Goal: Information Seeking & Learning: Learn about a topic

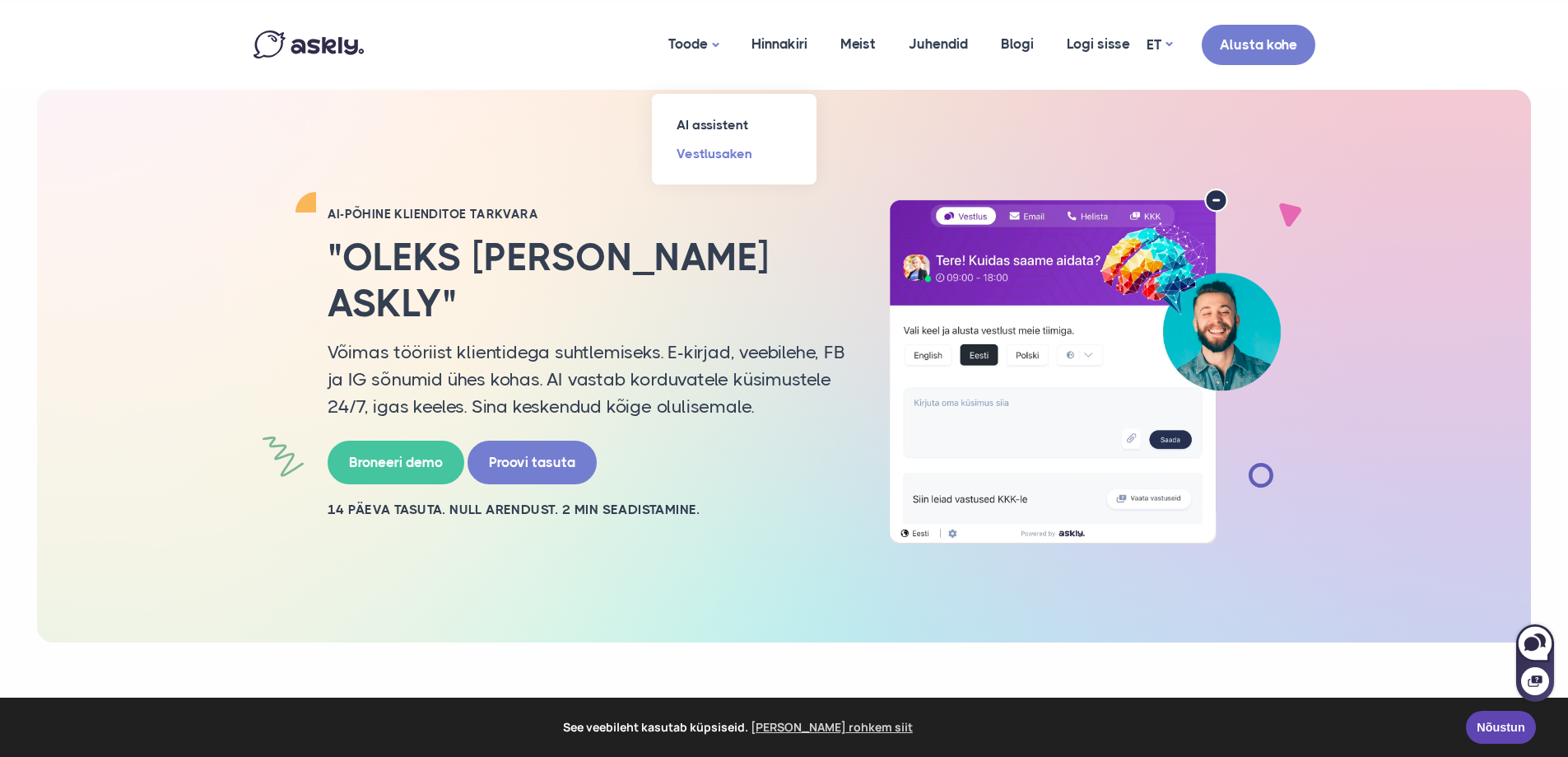
click at [715, 159] on link "Vestlusaken" at bounding box center [734, 153] width 164 height 29
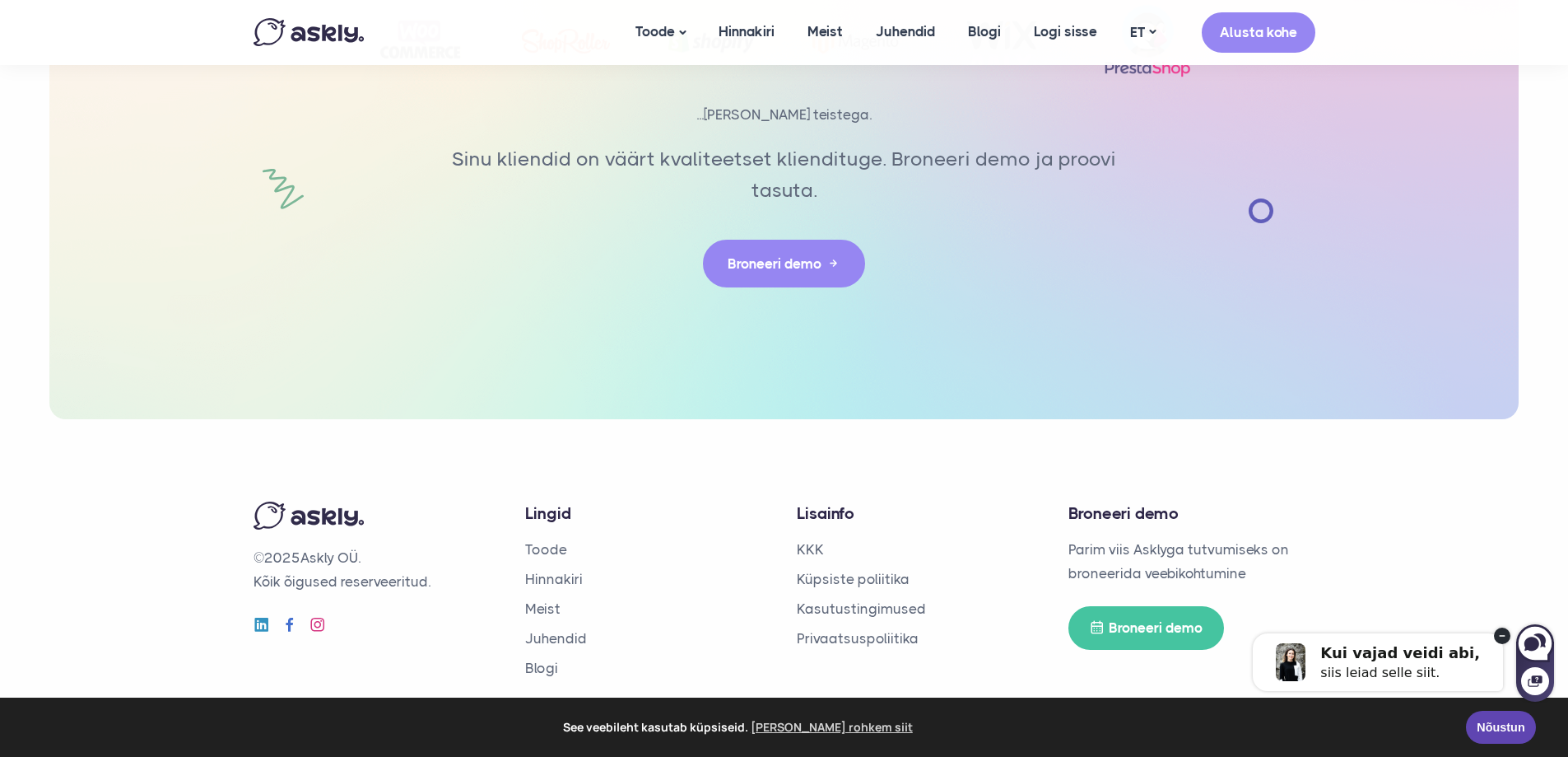
scroll to position [4195, 0]
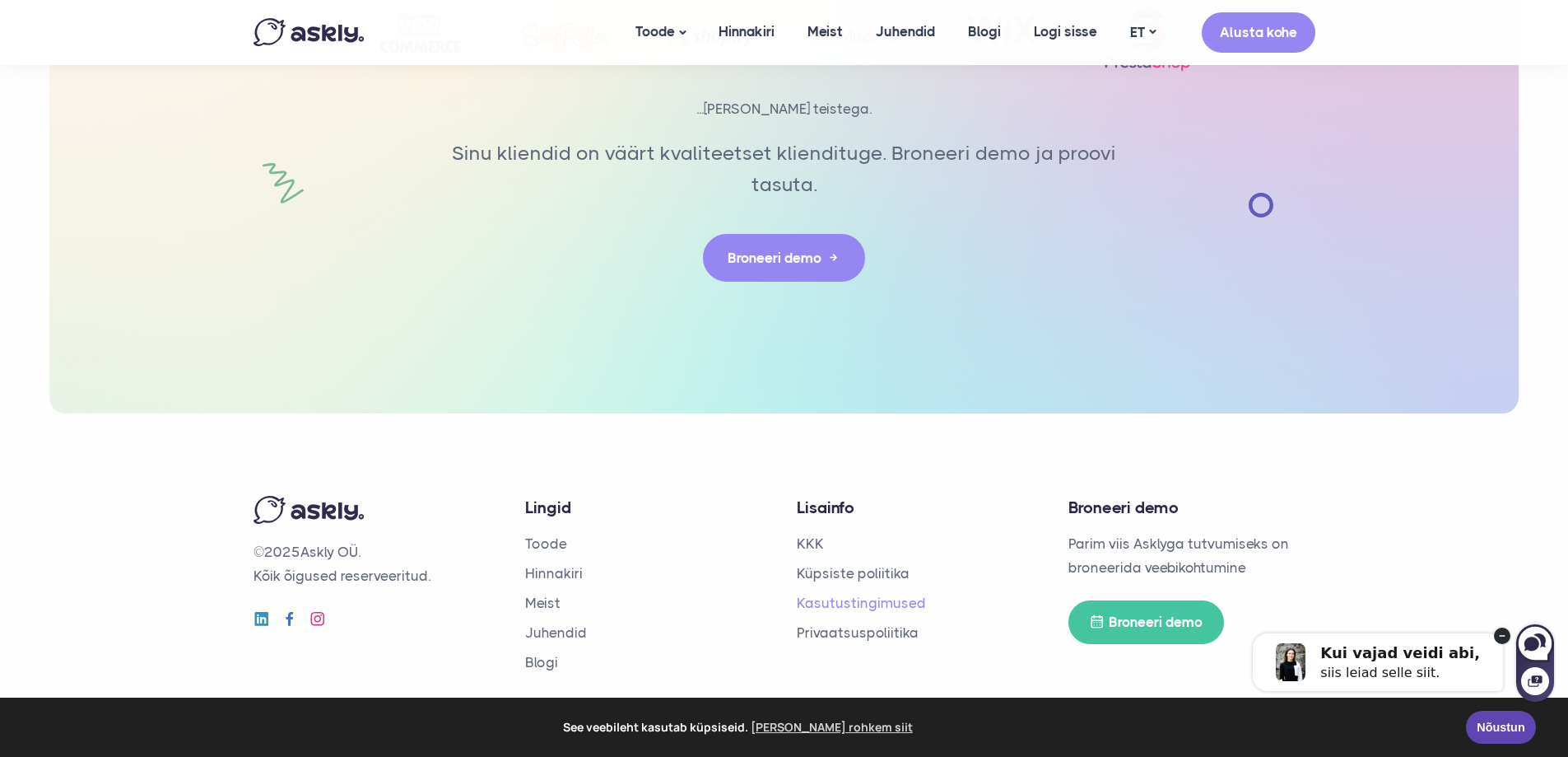
click at [830, 606] on link "Kasutustingimused" at bounding box center [861, 602] width 129 height 16
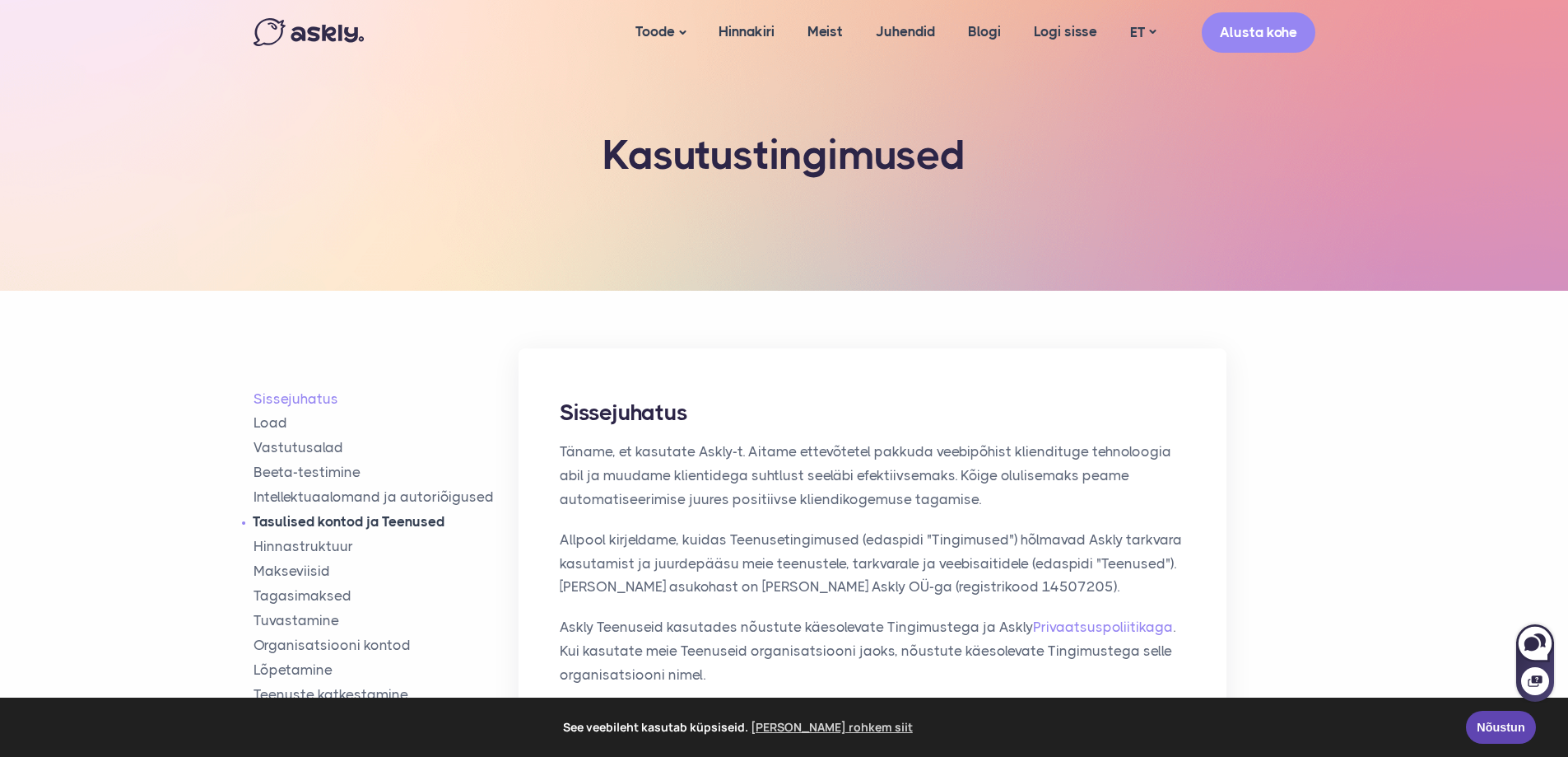
scroll to position [82, 0]
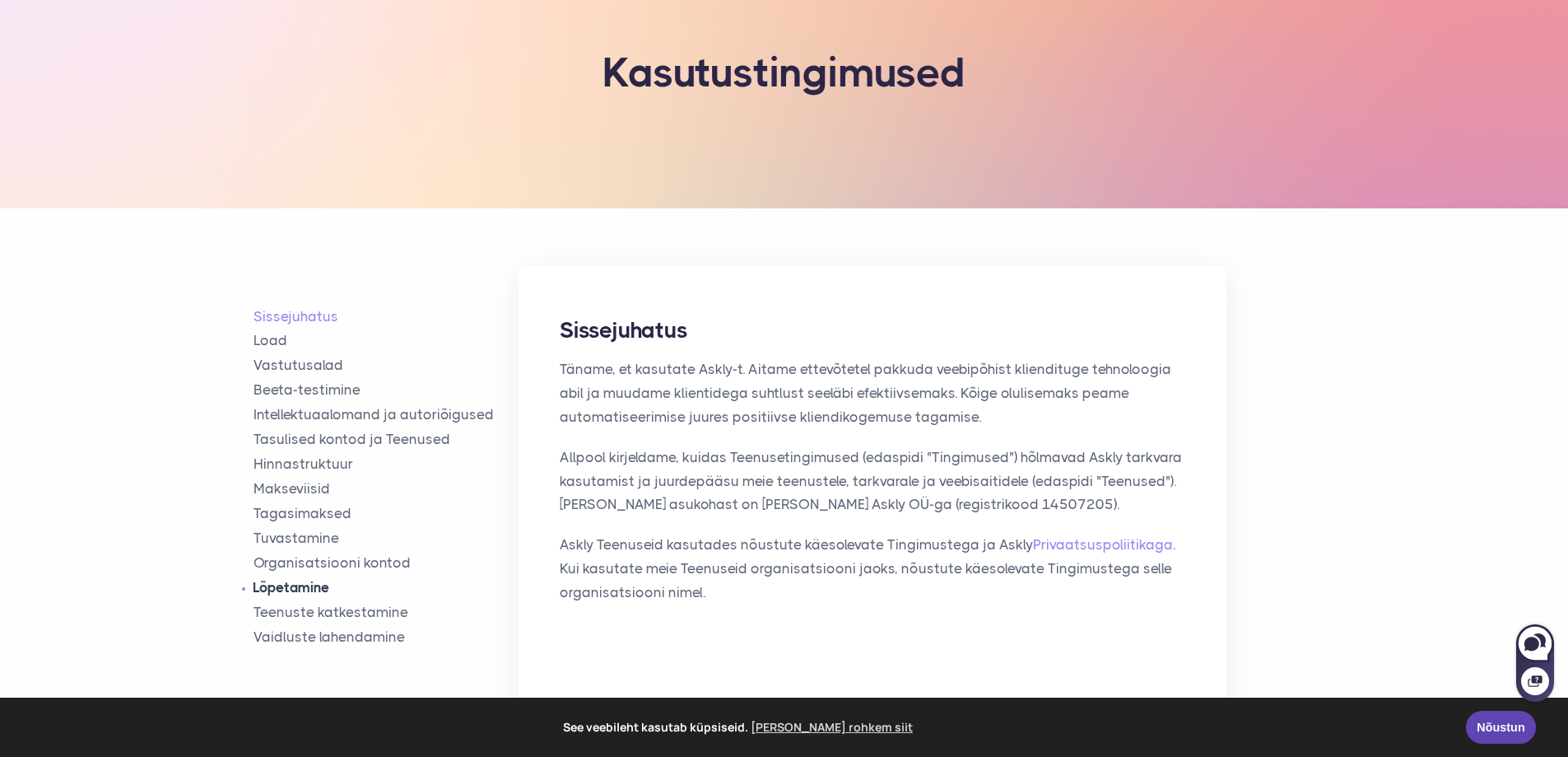
click at [316, 587] on link "Lõpetamine" at bounding box center [386, 587] width 266 height 19
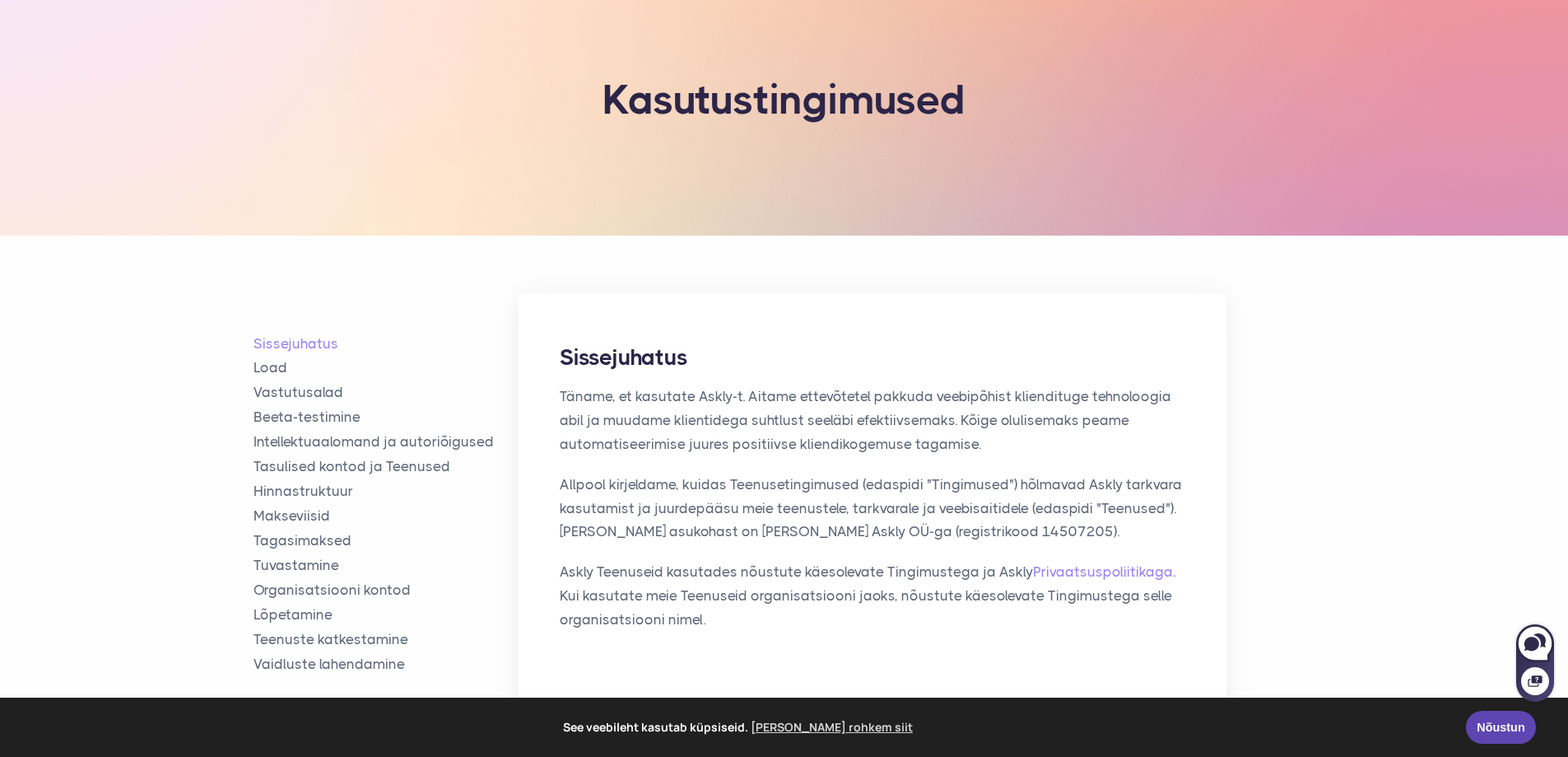
scroll to position [0, 0]
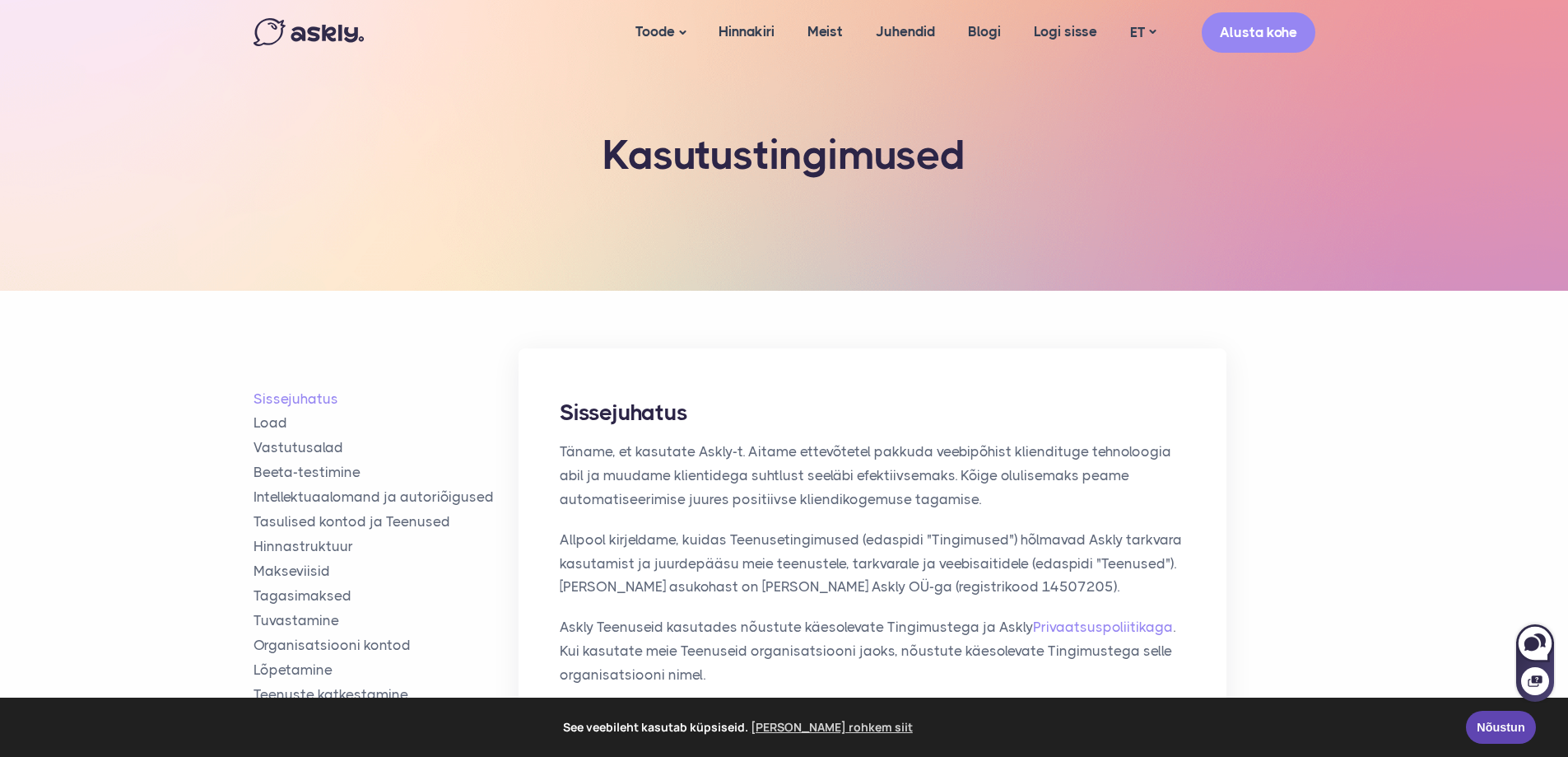
click at [327, 48] on div "Toode AI assistent Vestlusaken Hinnakiri Meist Juhendid Blogi Logi sisse demo@a…" at bounding box center [784, 32] width 1086 height 65
click at [336, 34] on img at bounding box center [309, 32] width 111 height 28
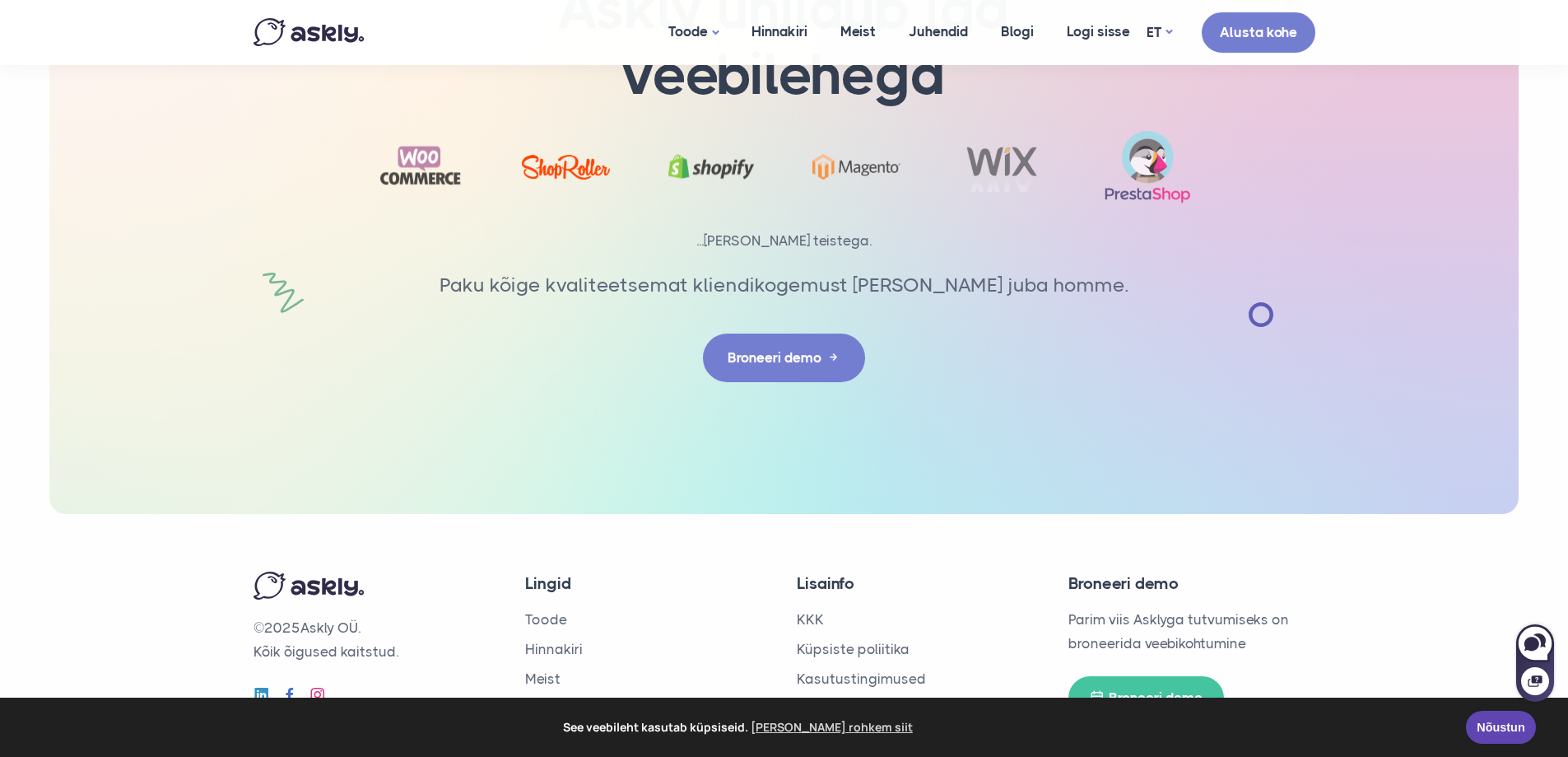
scroll to position [5349, 0]
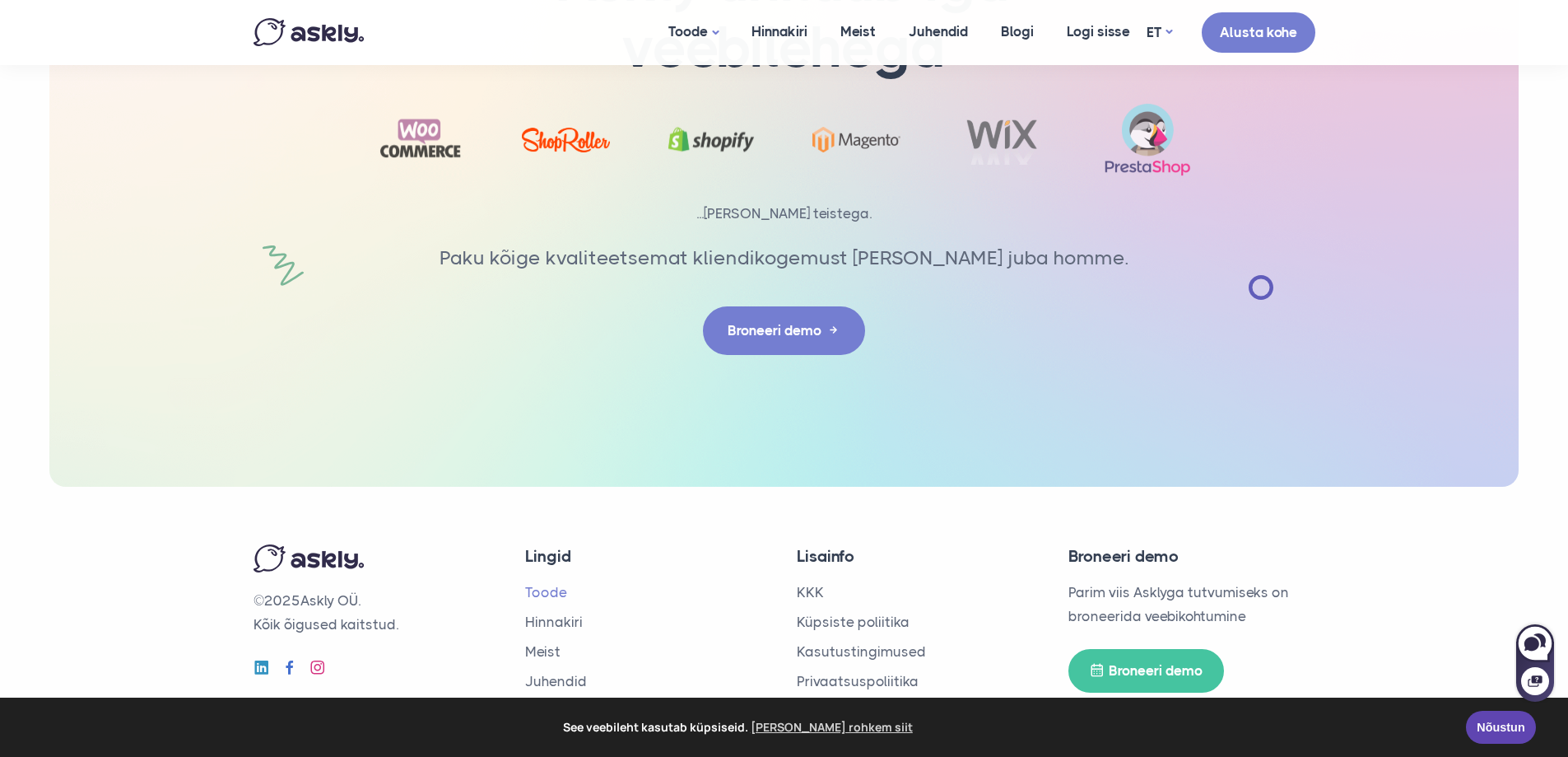
click at [553, 584] on link "Toode" at bounding box center [546, 592] width 42 height 16
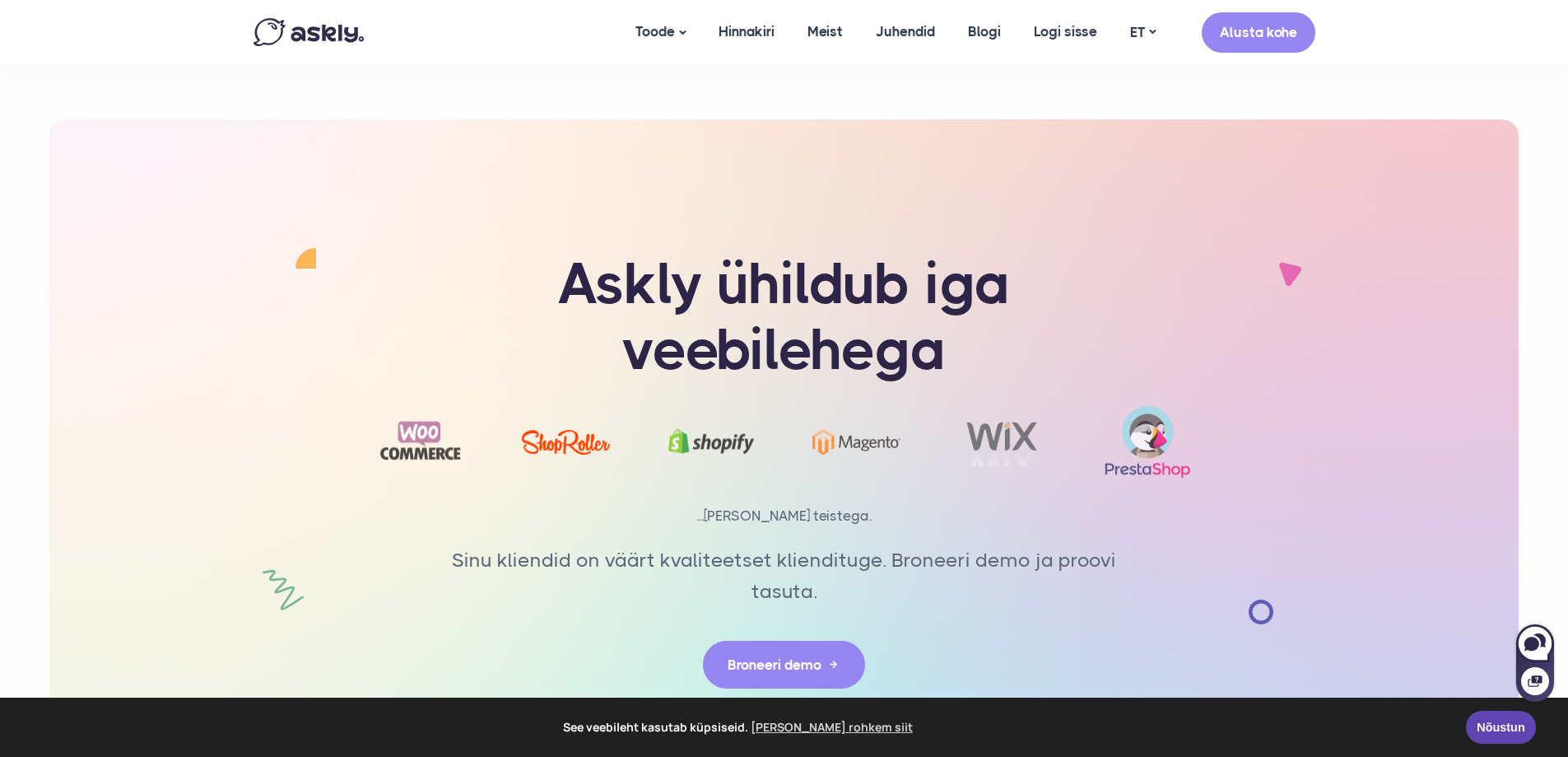
scroll to position [4195, 0]
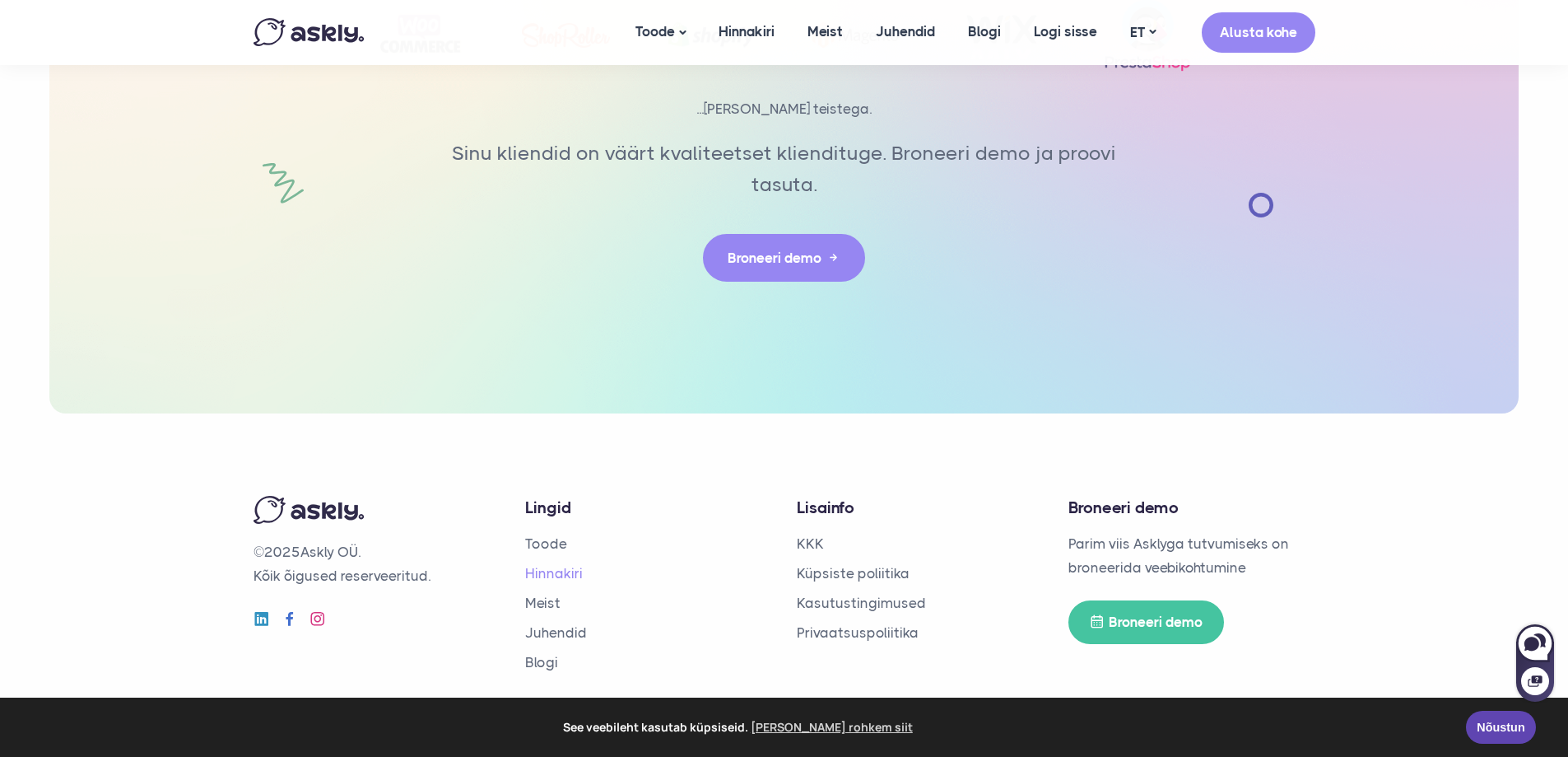
click at [579, 570] on link "Hinnakiri" at bounding box center [554, 573] width 58 height 16
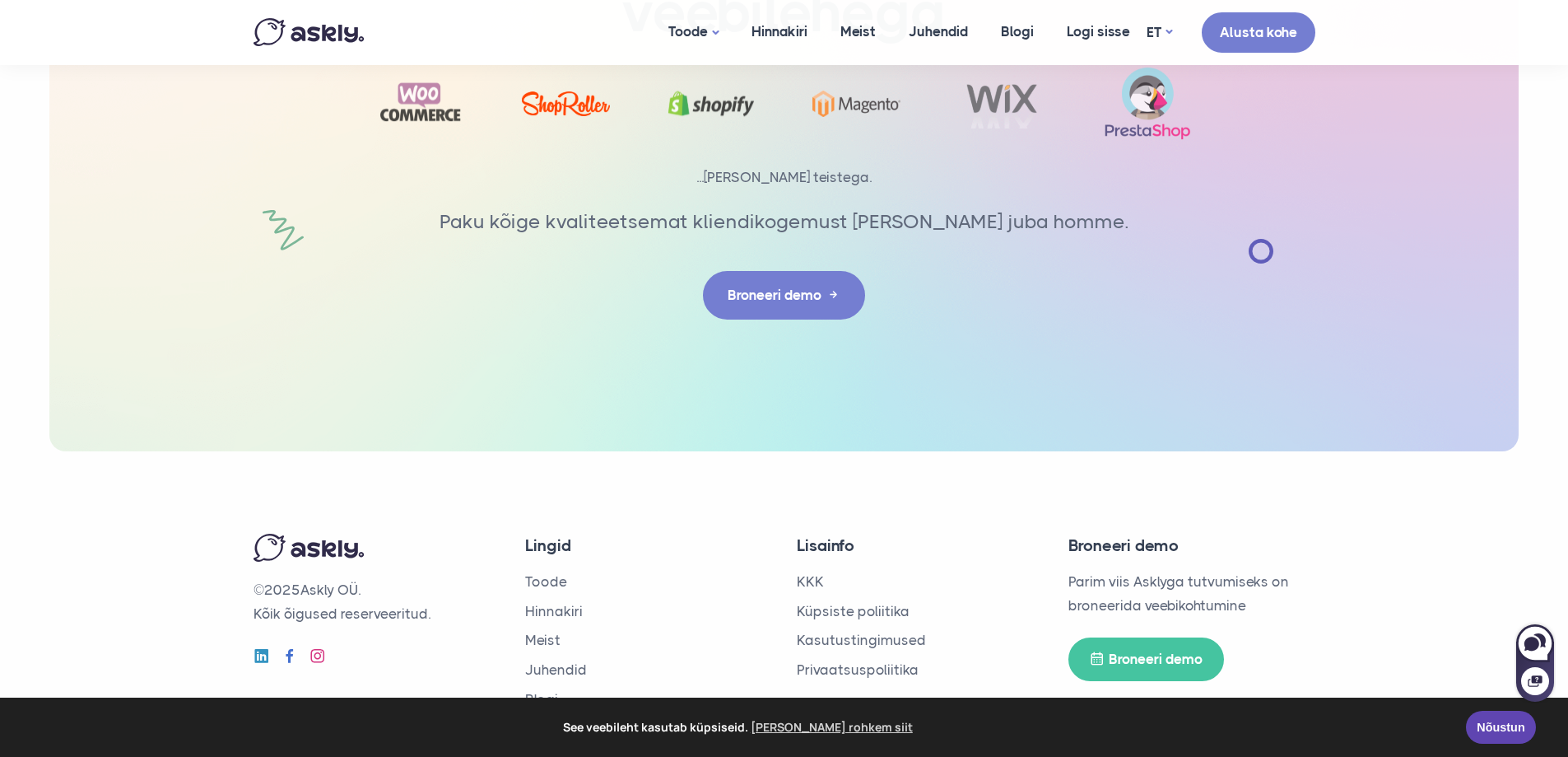
scroll to position [2721, 0]
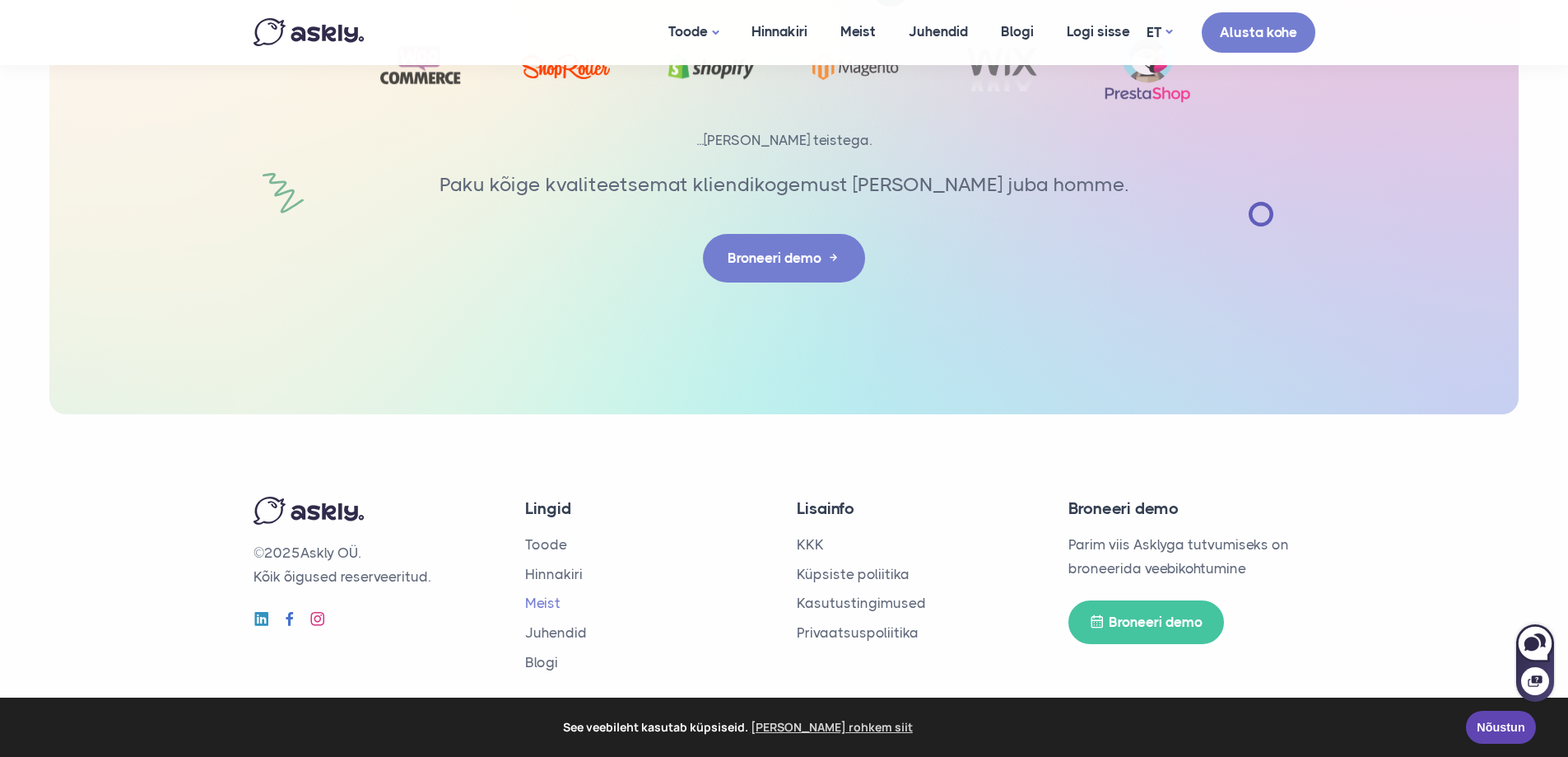
click at [554, 602] on link "Meist" at bounding box center [542, 602] width 35 height 16
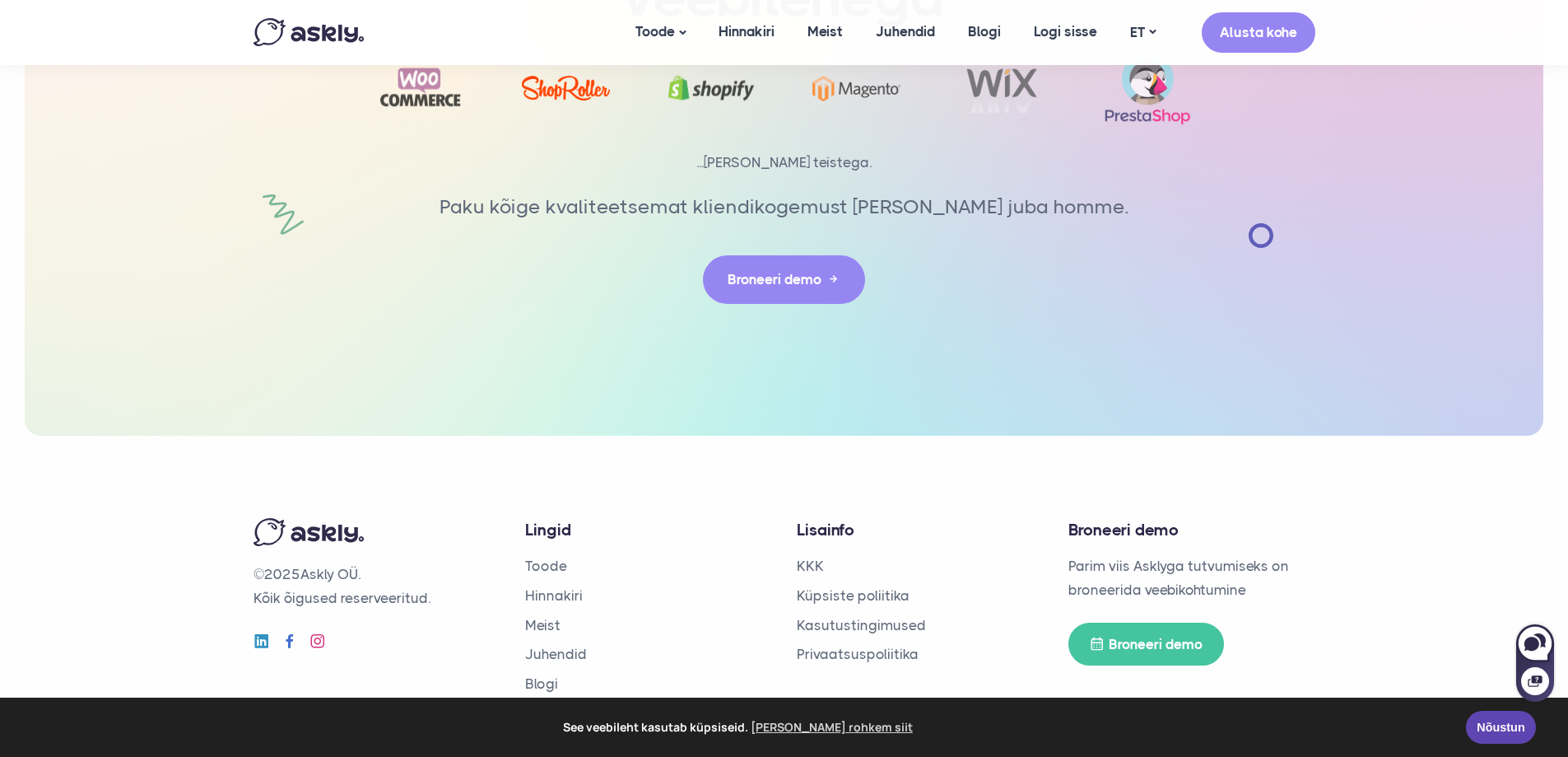
scroll to position [3706, 0]
click at [812, 556] on link "KKK" at bounding box center [810, 564] width 27 height 16
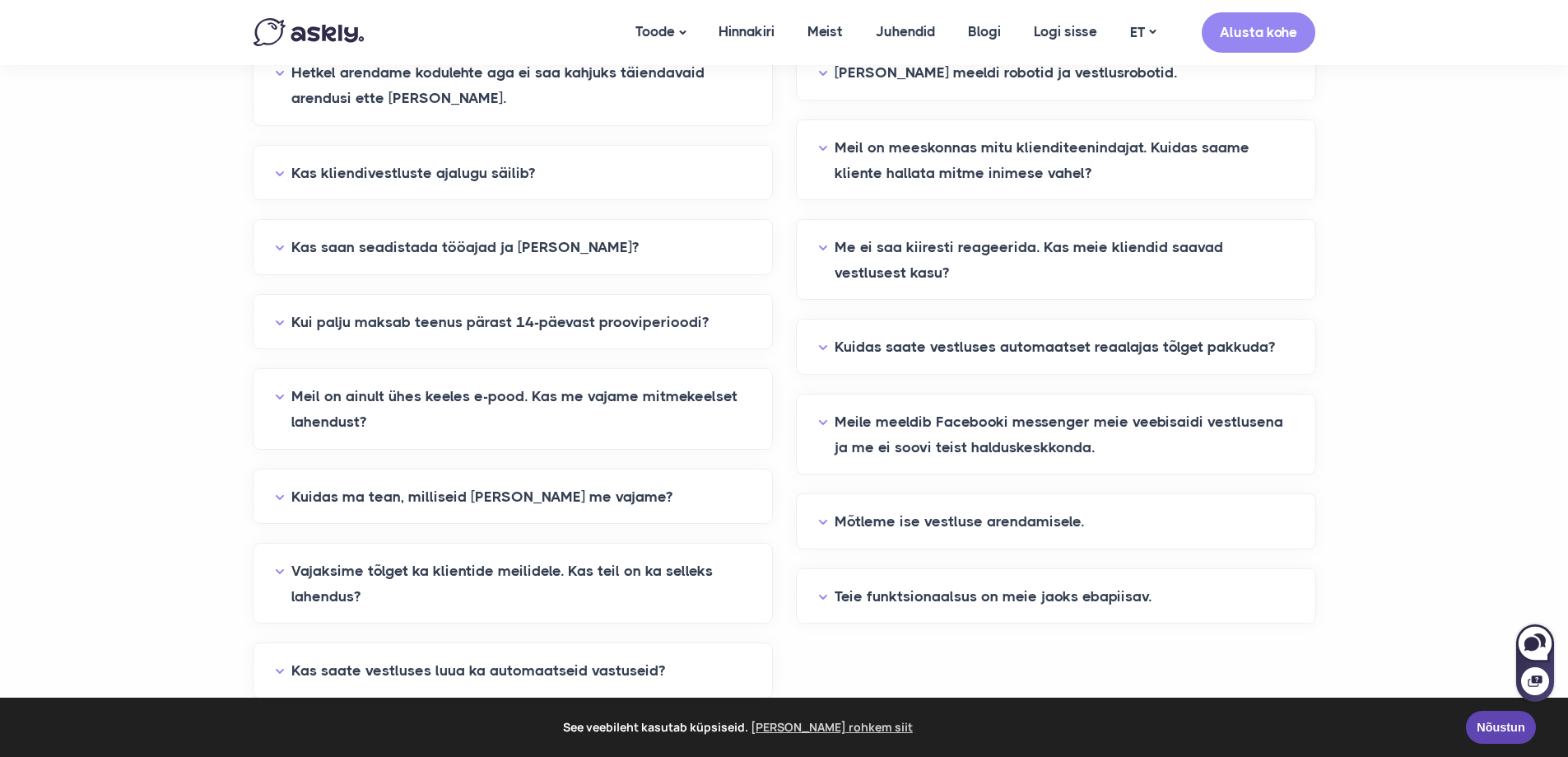
scroll to position [412, 0]
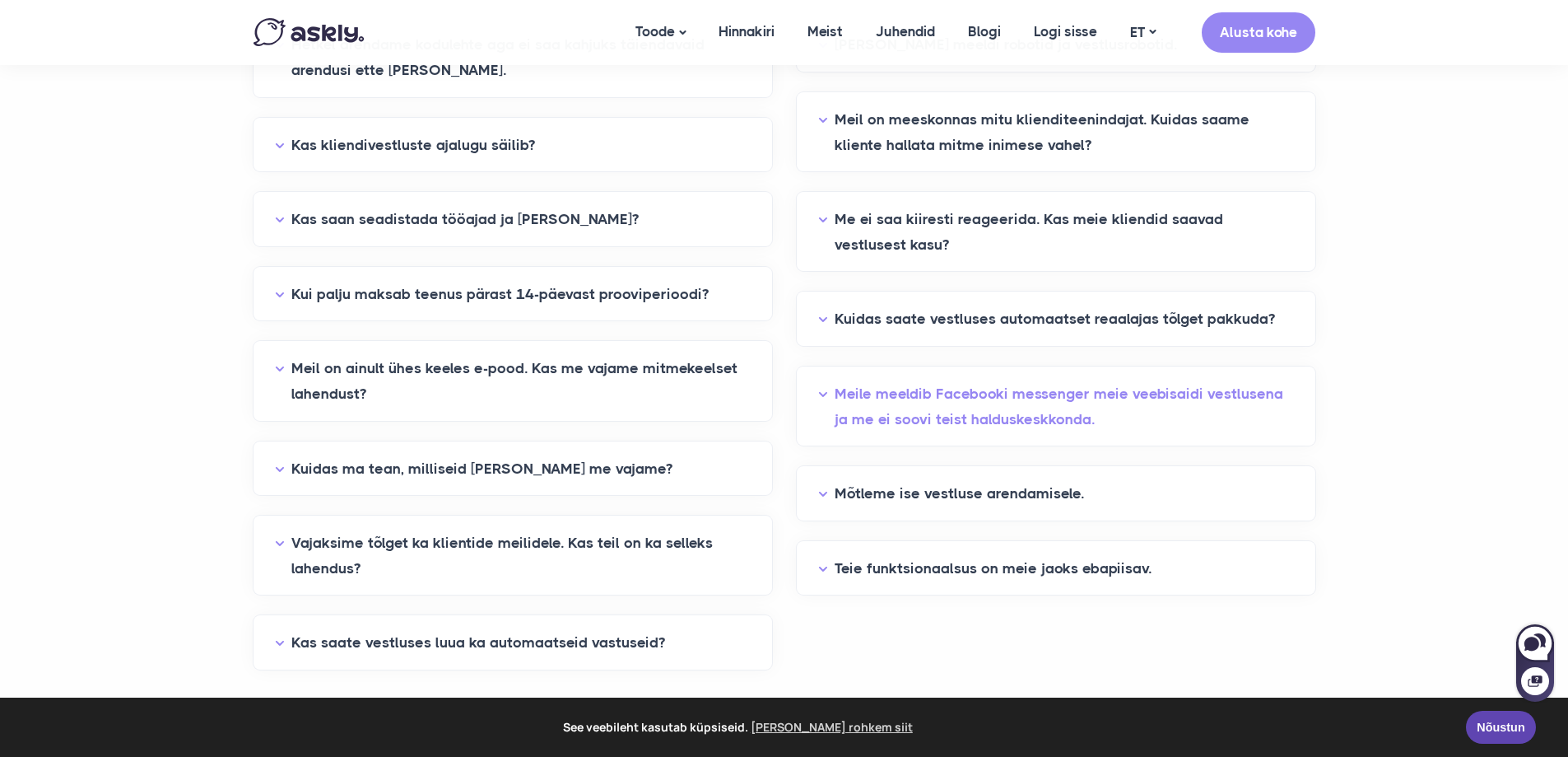
click at [827, 398] on button "Meile meeldib Facebooki messenger meie veebisaidi vestlusena ja me ei soovi tei…" at bounding box center [1056, 407] width 476 height 50
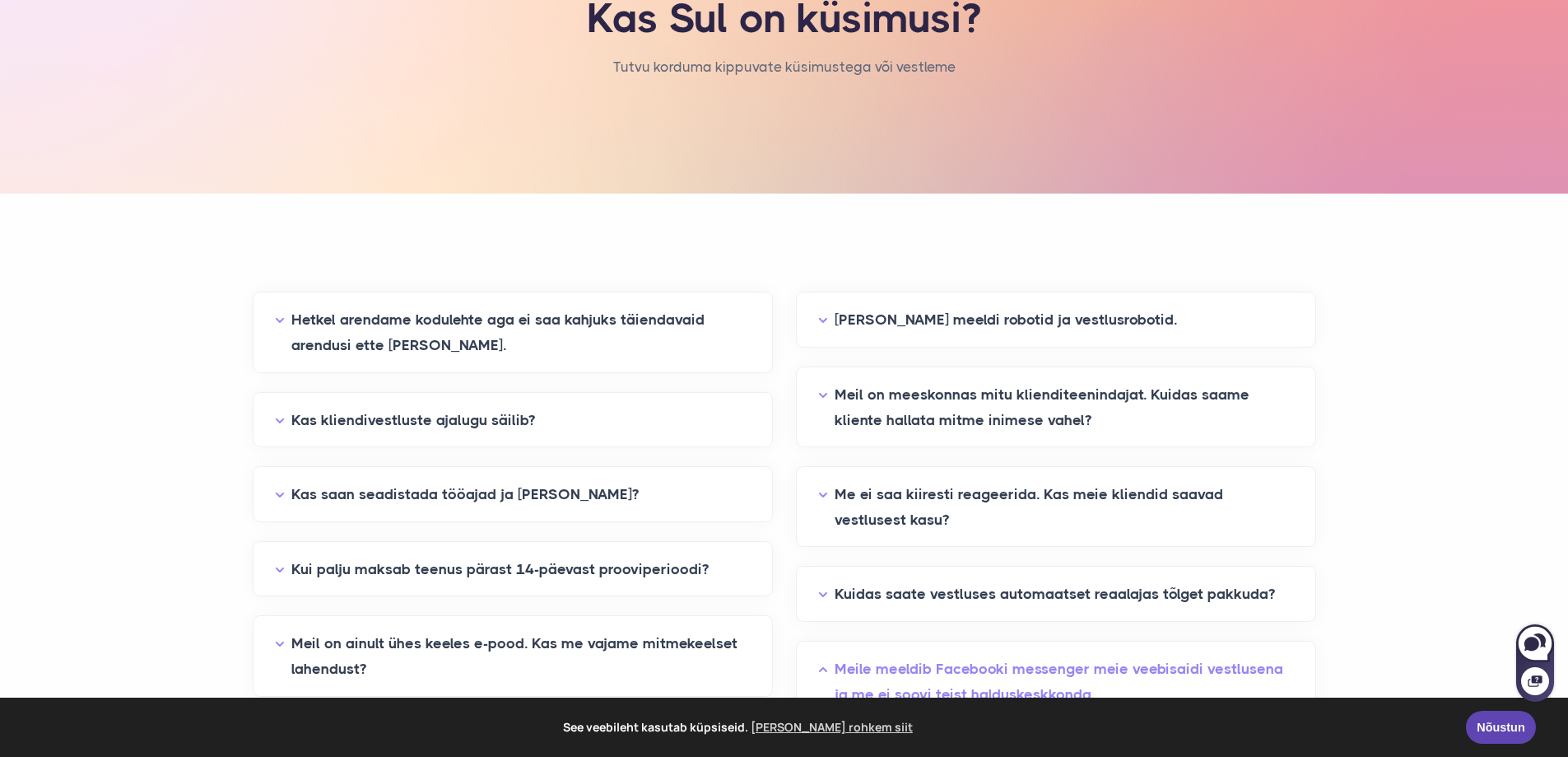
scroll to position [0, 0]
